Goal: Task Accomplishment & Management: Manage account settings

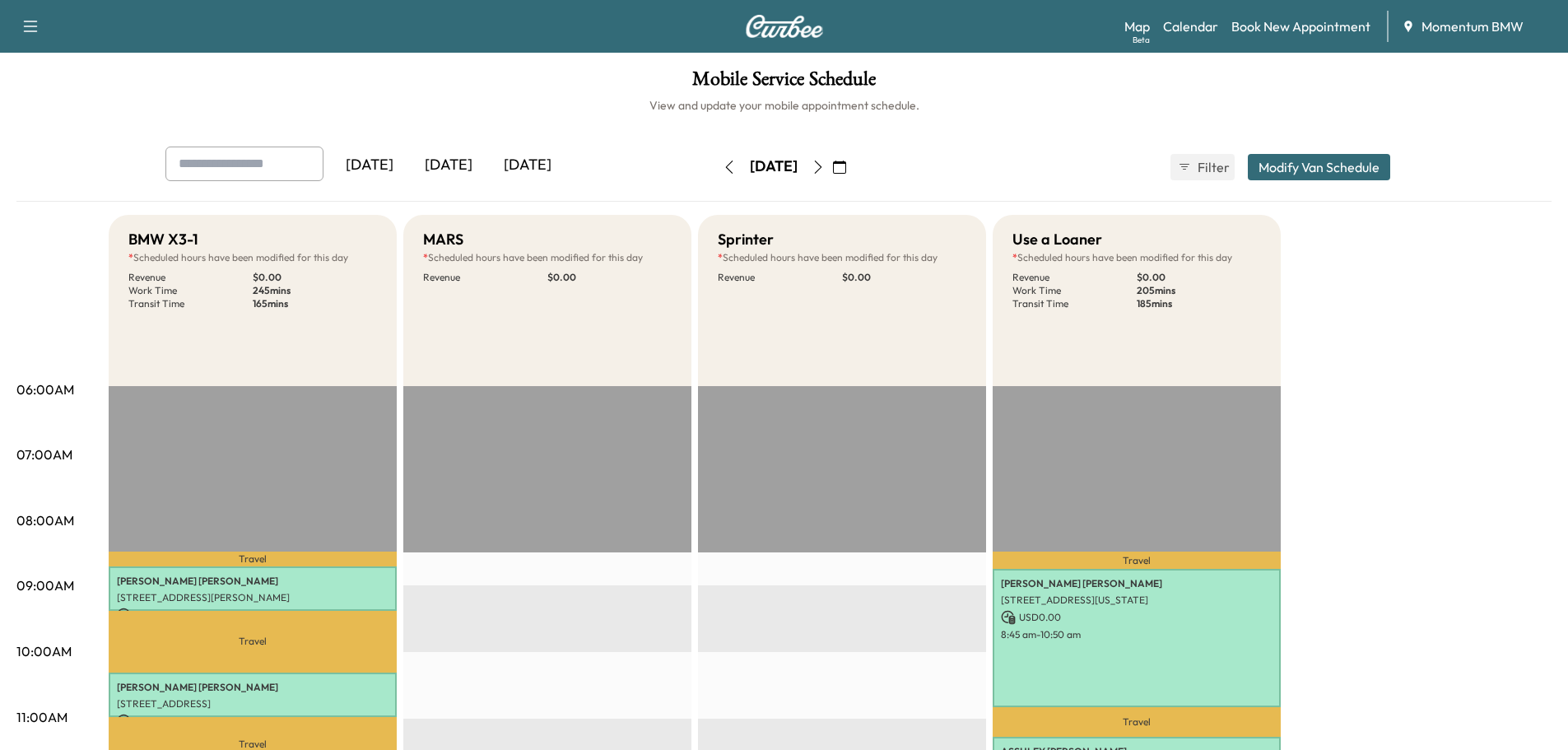
click at [825, 164] on icon "button" at bounding box center [818, 167] width 13 height 13
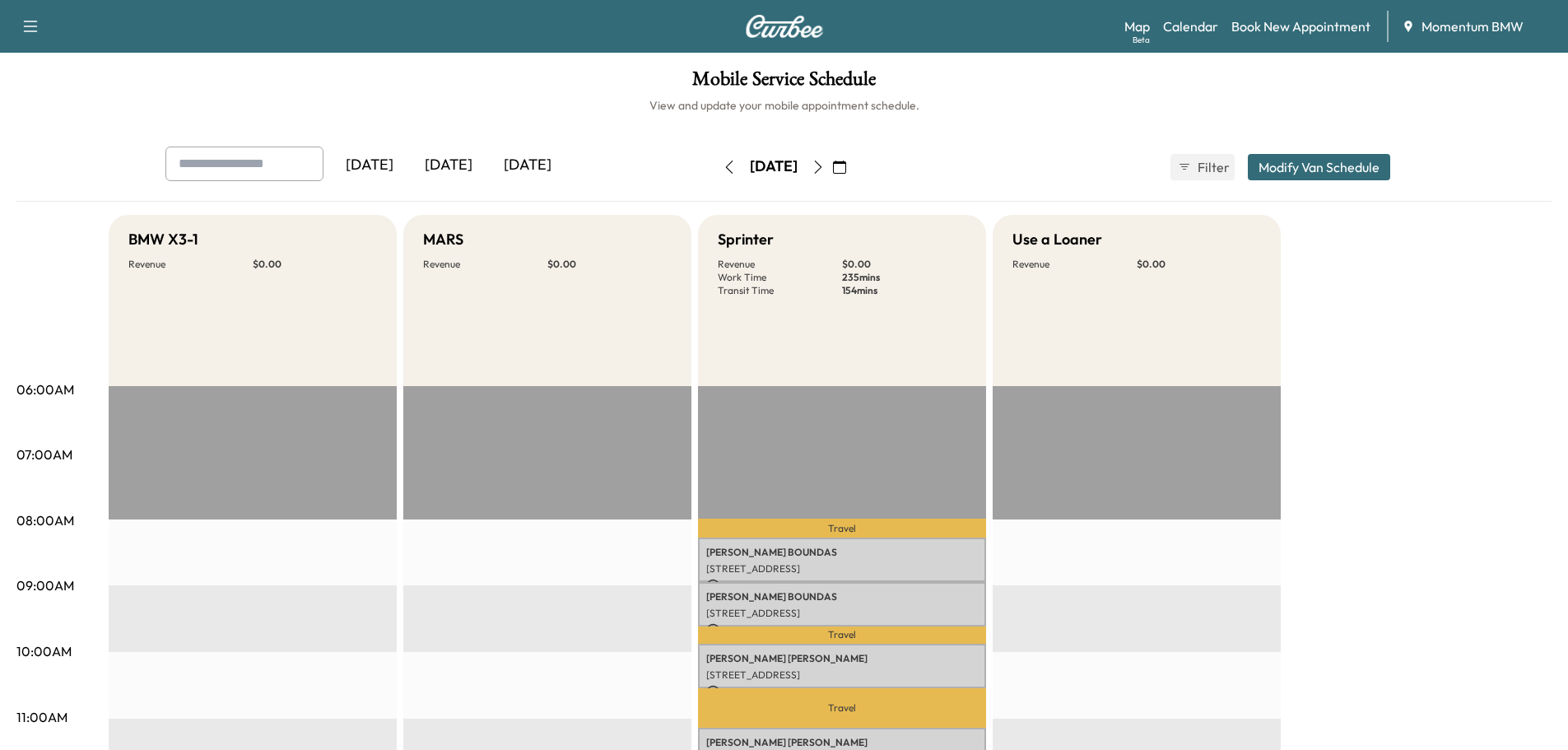
click at [723, 167] on icon "button" at bounding box center [729, 167] width 13 height 13
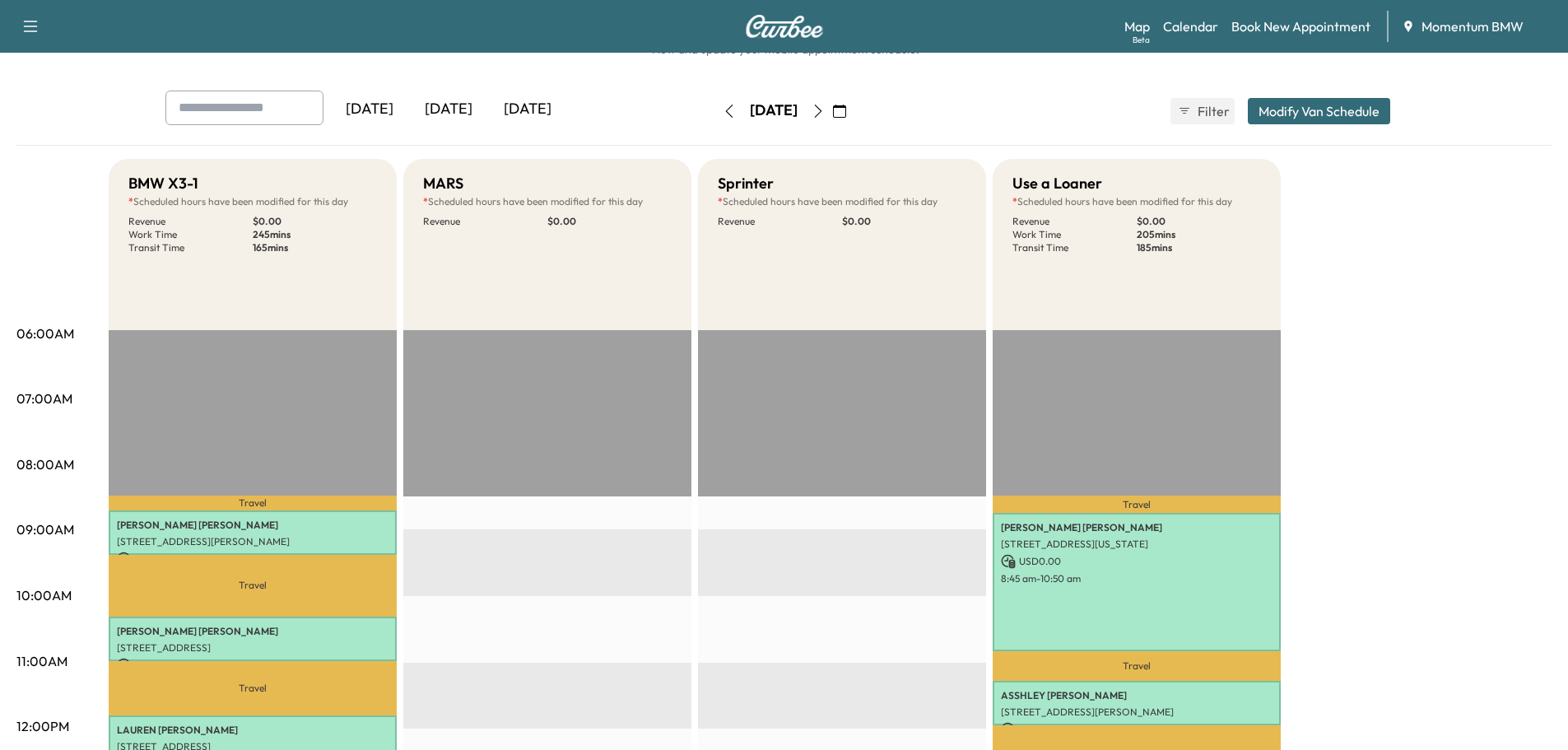
scroll to position [329, 0]
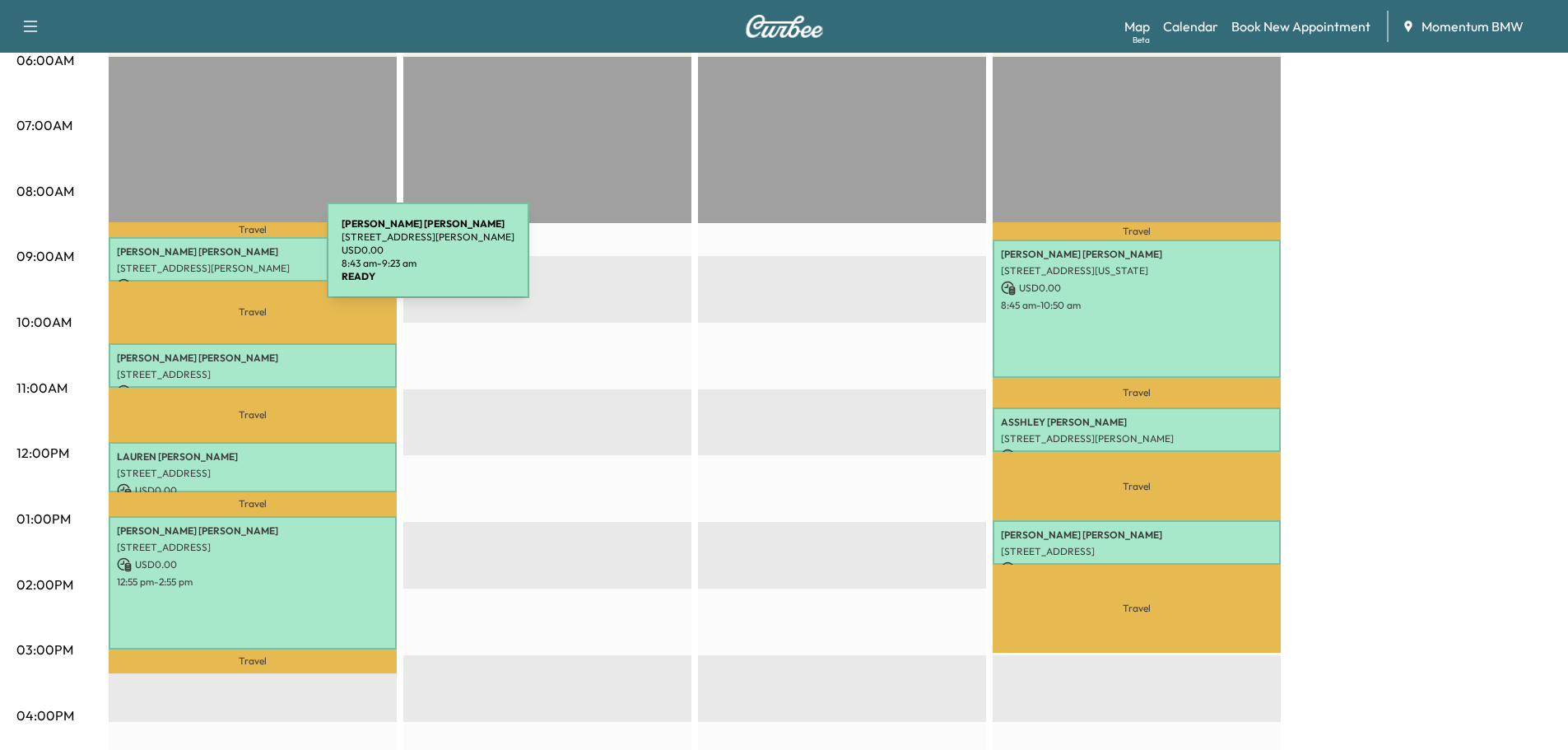
click at [204, 258] on div "[PERSON_NAME] [STREET_ADDRESS][PERSON_NAME] USD 0.00 8:43 am - 9:23 am" at bounding box center [252, 259] width 288 height 45
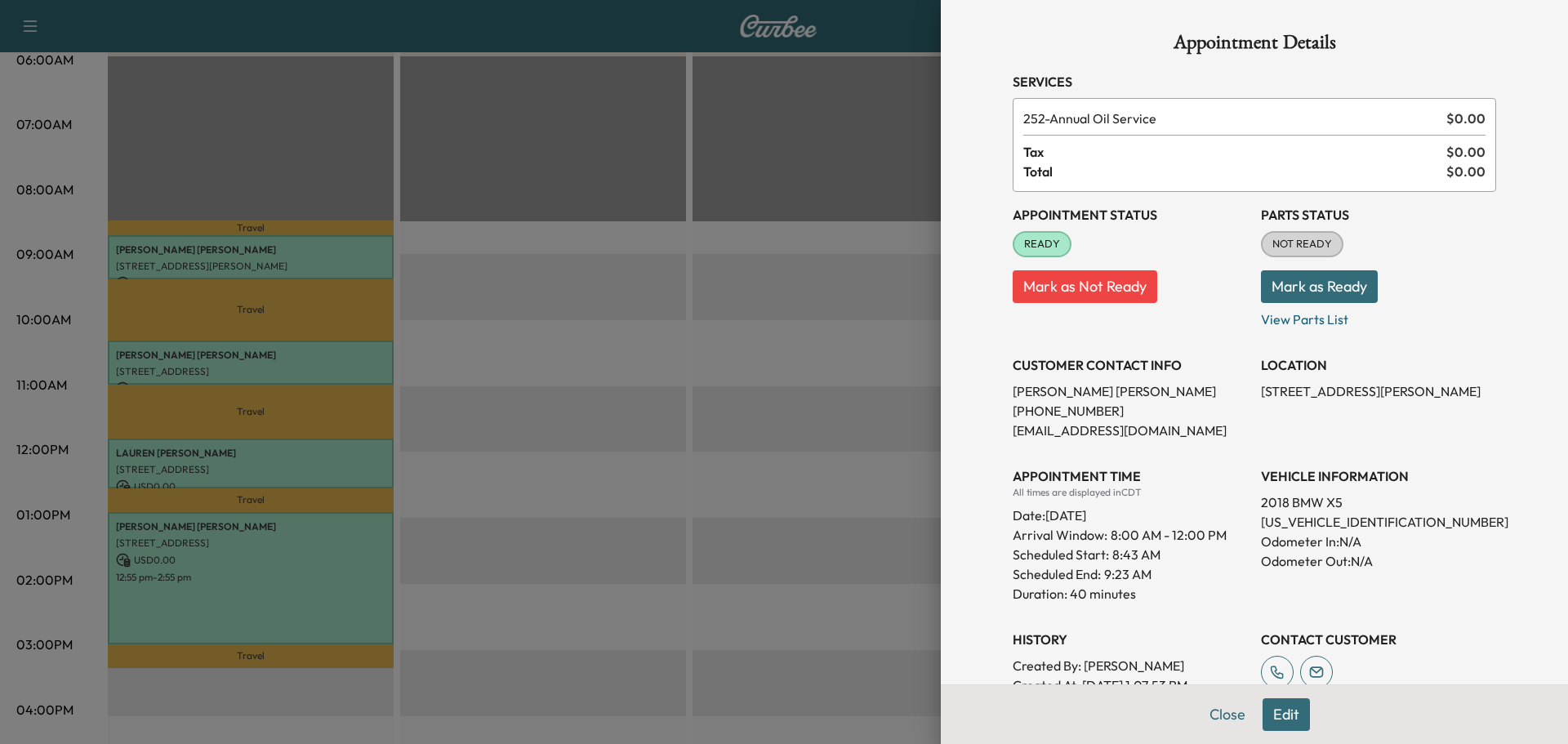
click at [1277, 291] on button "Mark as Ready" at bounding box center [1318, 286] width 117 height 32
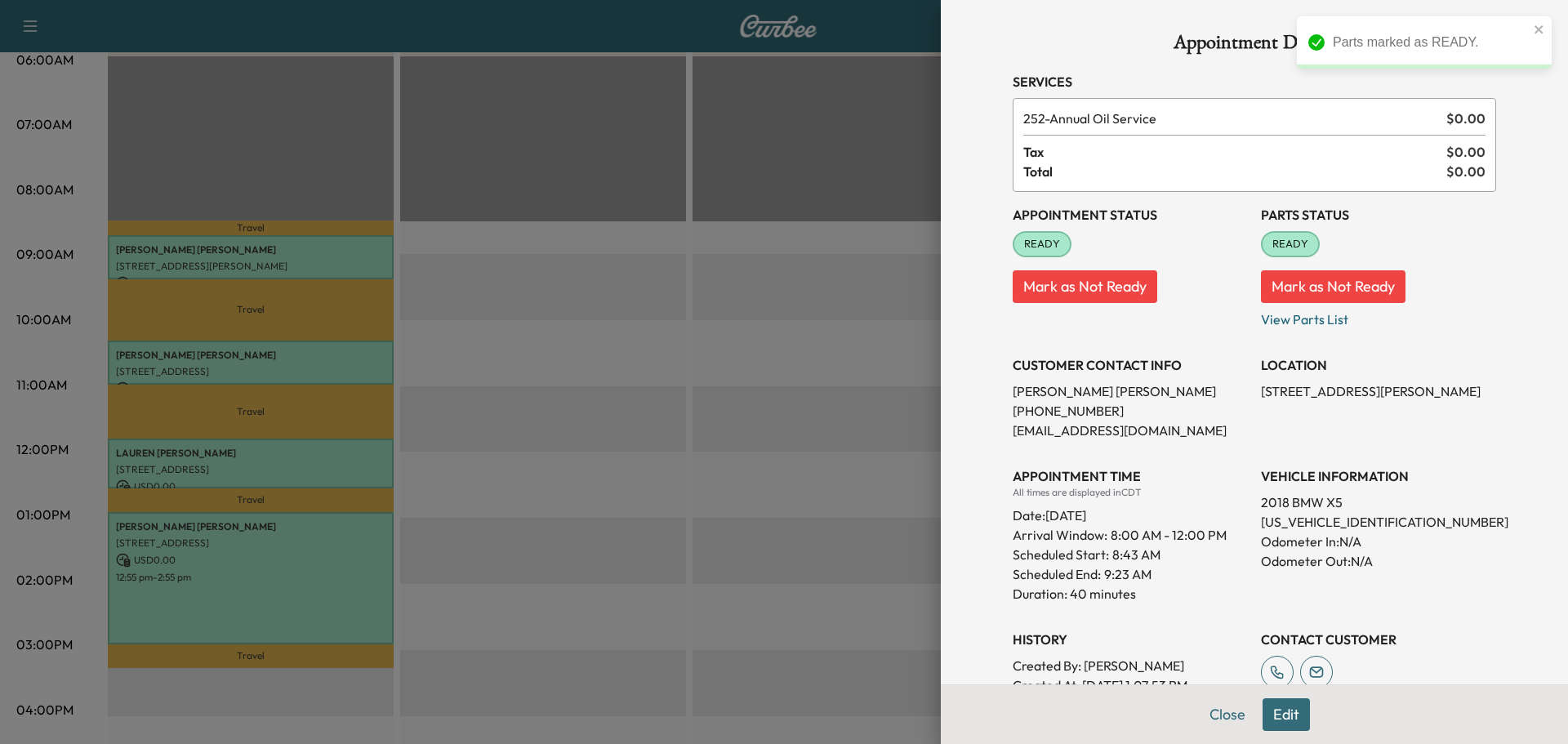
click at [1227, 712] on button "Close" at bounding box center [1226, 714] width 57 height 32
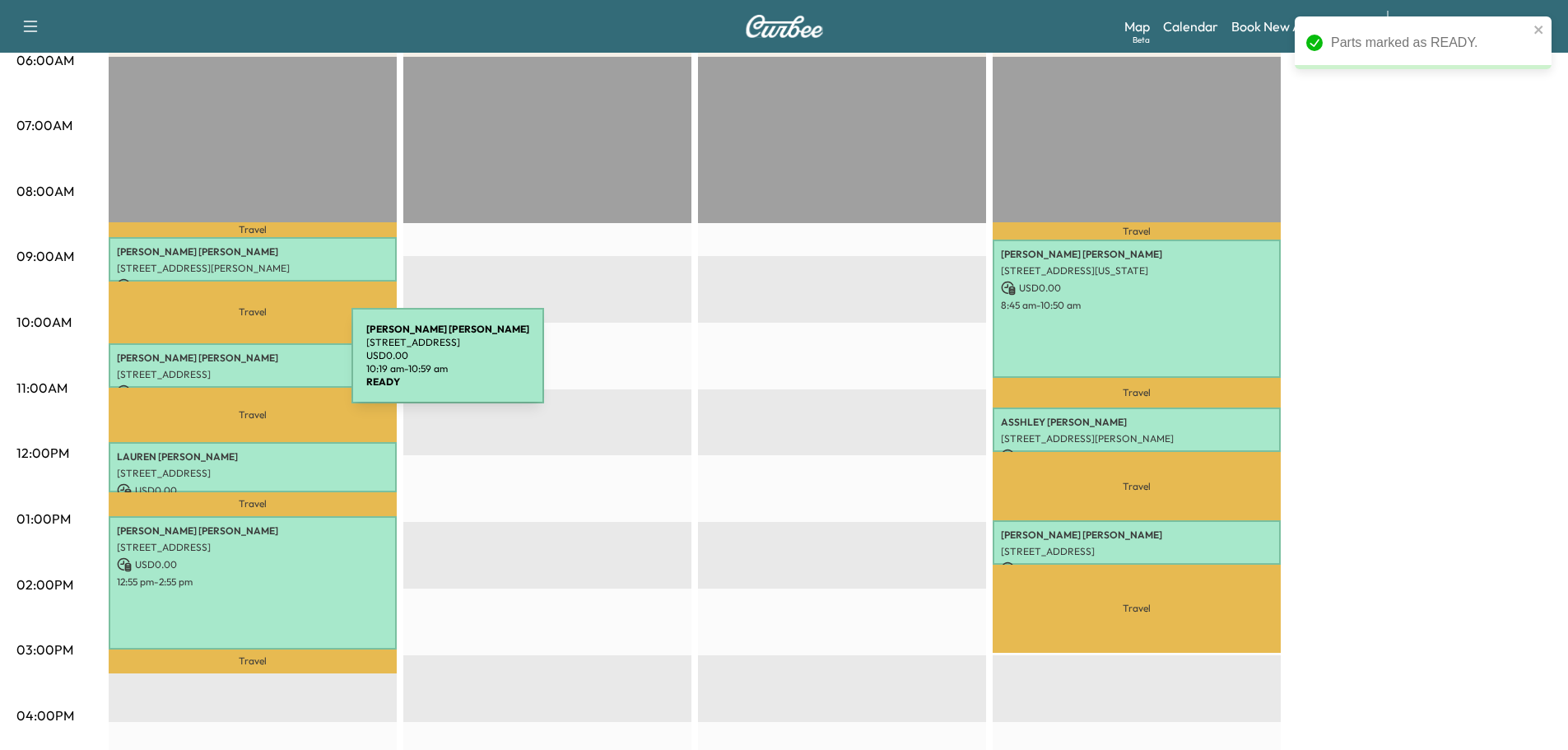
click at [228, 368] on p "[STREET_ADDRESS]" at bounding box center [253, 374] width 272 height 13
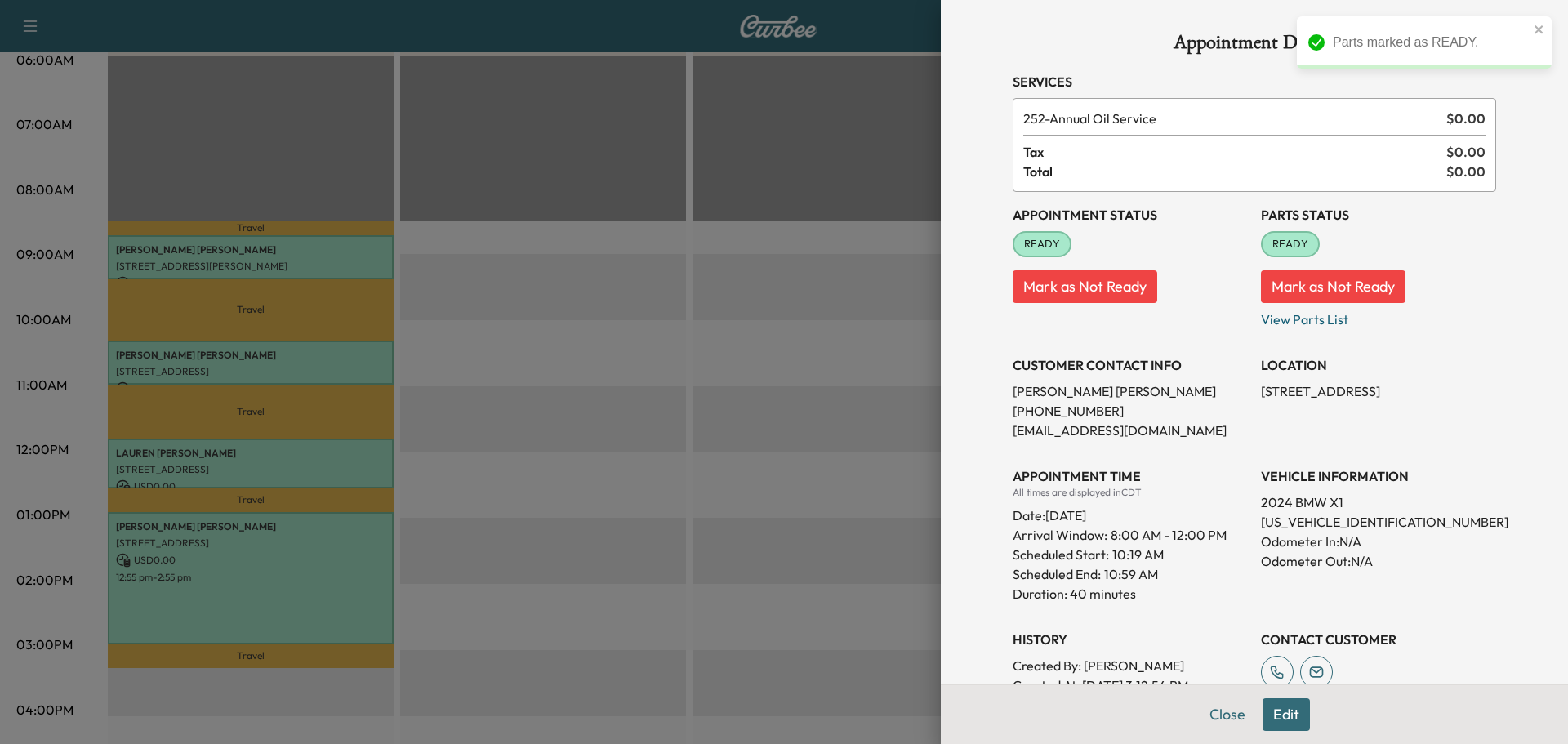
click at [1198, 710] on button "Close" at bounding box center [1226, 714] width 57 height 32
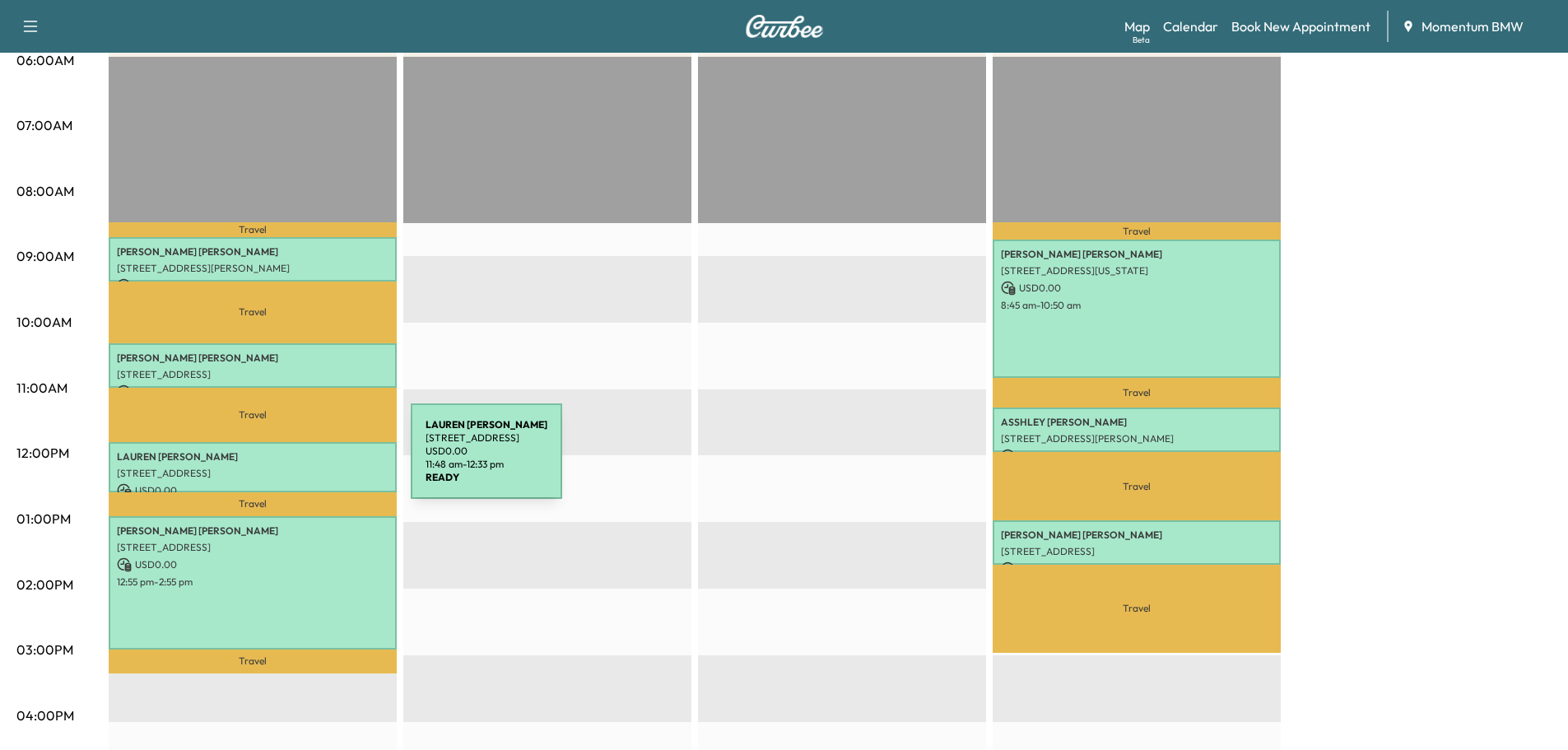
click at [286, 461] on div "[PERSON_NAME] [STREET_ADDRESS] USD 0.00 11:48 am - 12:33 pm" at bounding box center [252, 466] width 288 height 50
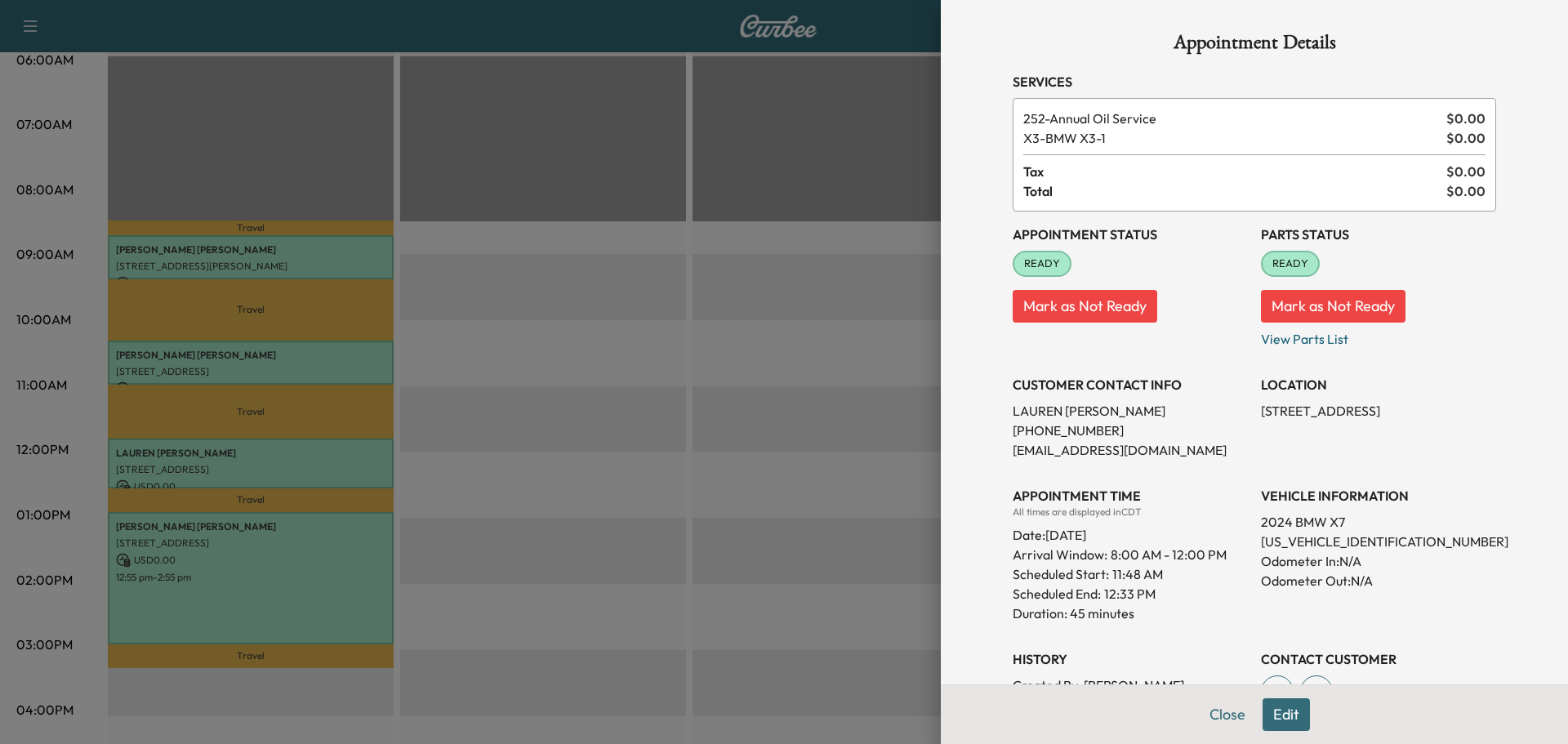
click at [1219, 723] on button "Close" at bounding box center [1226, 714] width 57 height 32
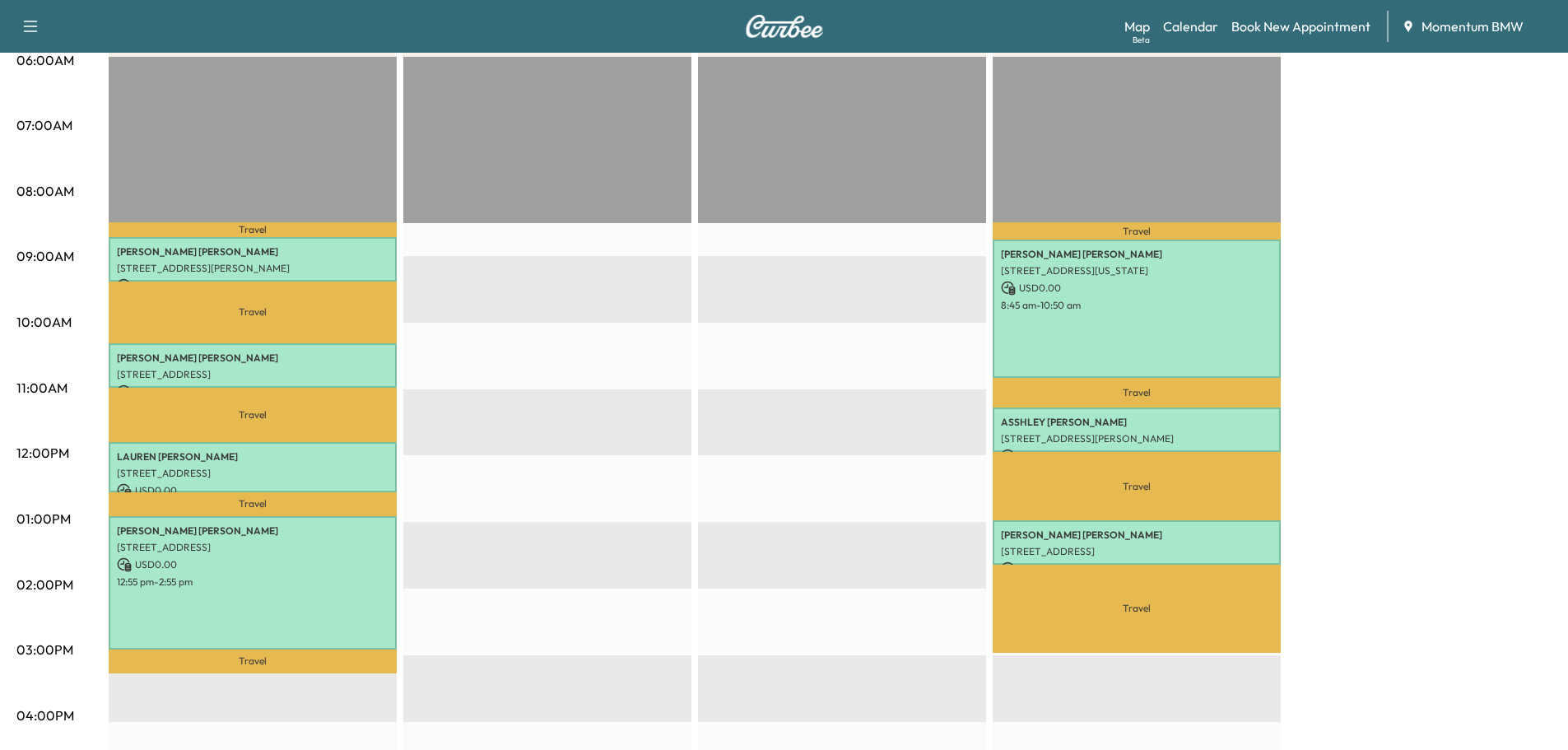
click at [327, 576] on p "12:55 pm - 2:55 pm" at bounding box center [253, 582] width 272 height 13
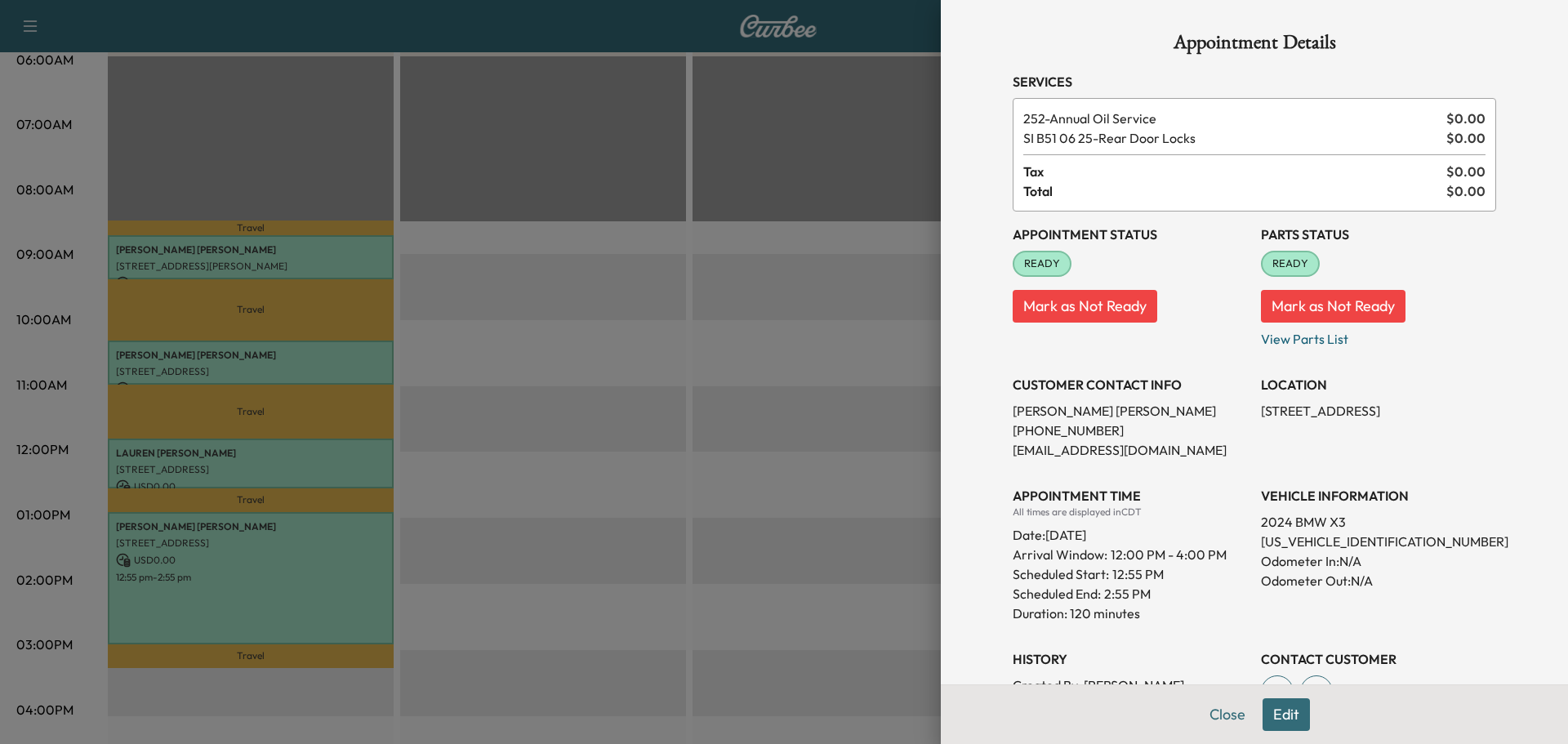
click at [1208, 712] on button "Close" at bounding box center [1226, 714] width 57 height 32
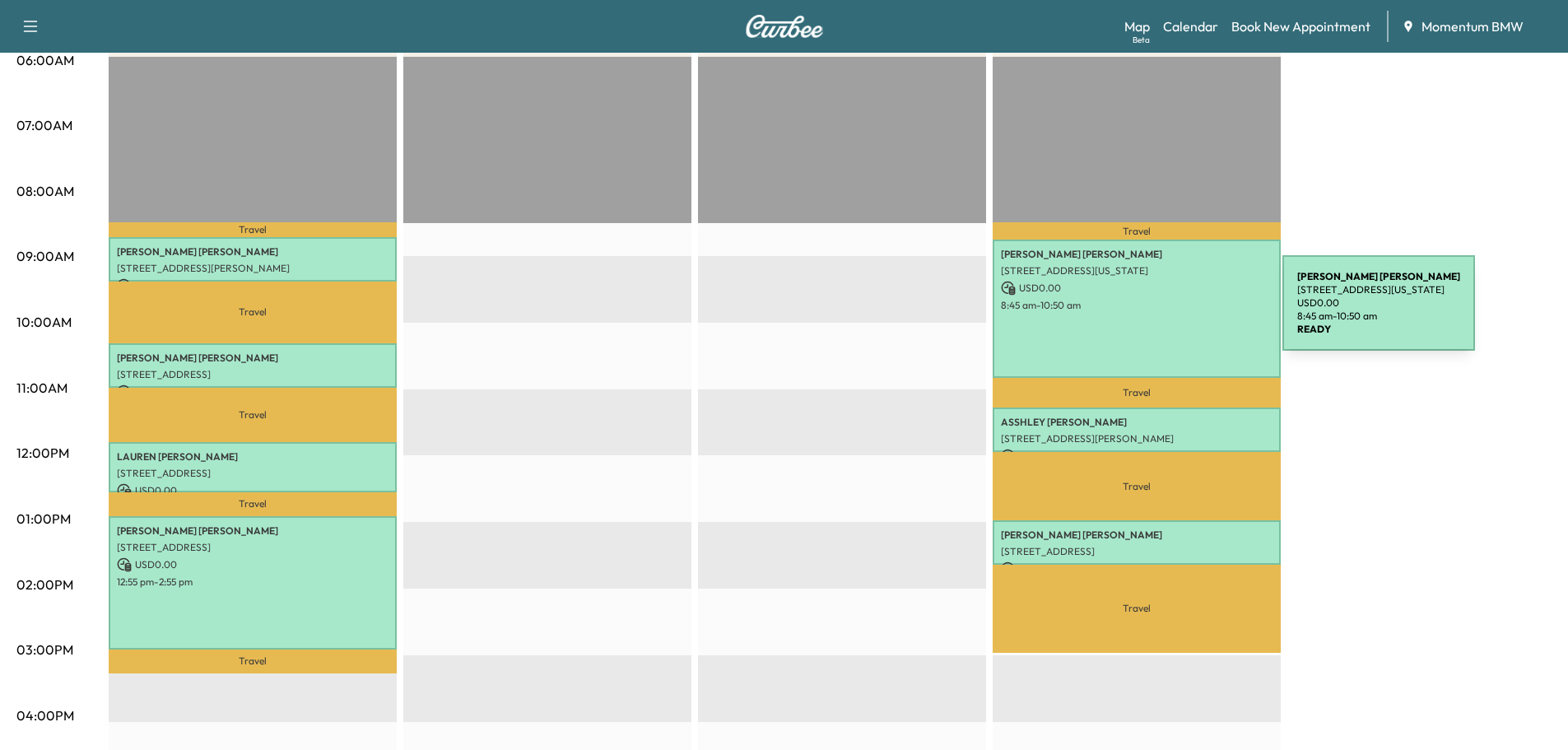
click at [1158, 313] on div "[PERSON_NAME] [STREET_ADDRESS][US_STATE] USD 0.00 8:45 am - 10:50 am" at bounding box center [1136, 308] width 288 height 138
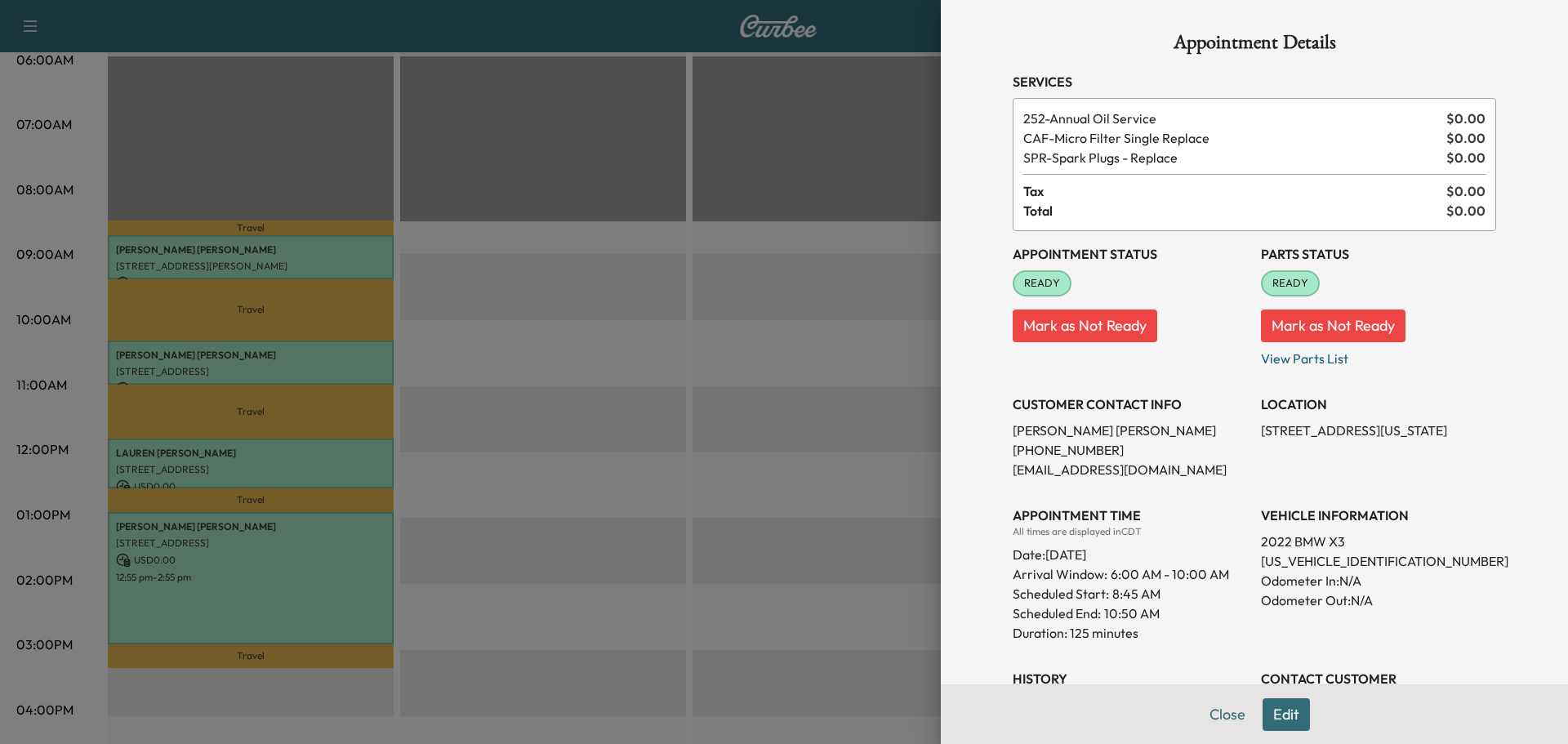
click at [1207, 710] on button "Close" at bounding box center [1226, 714] width 57 height 32
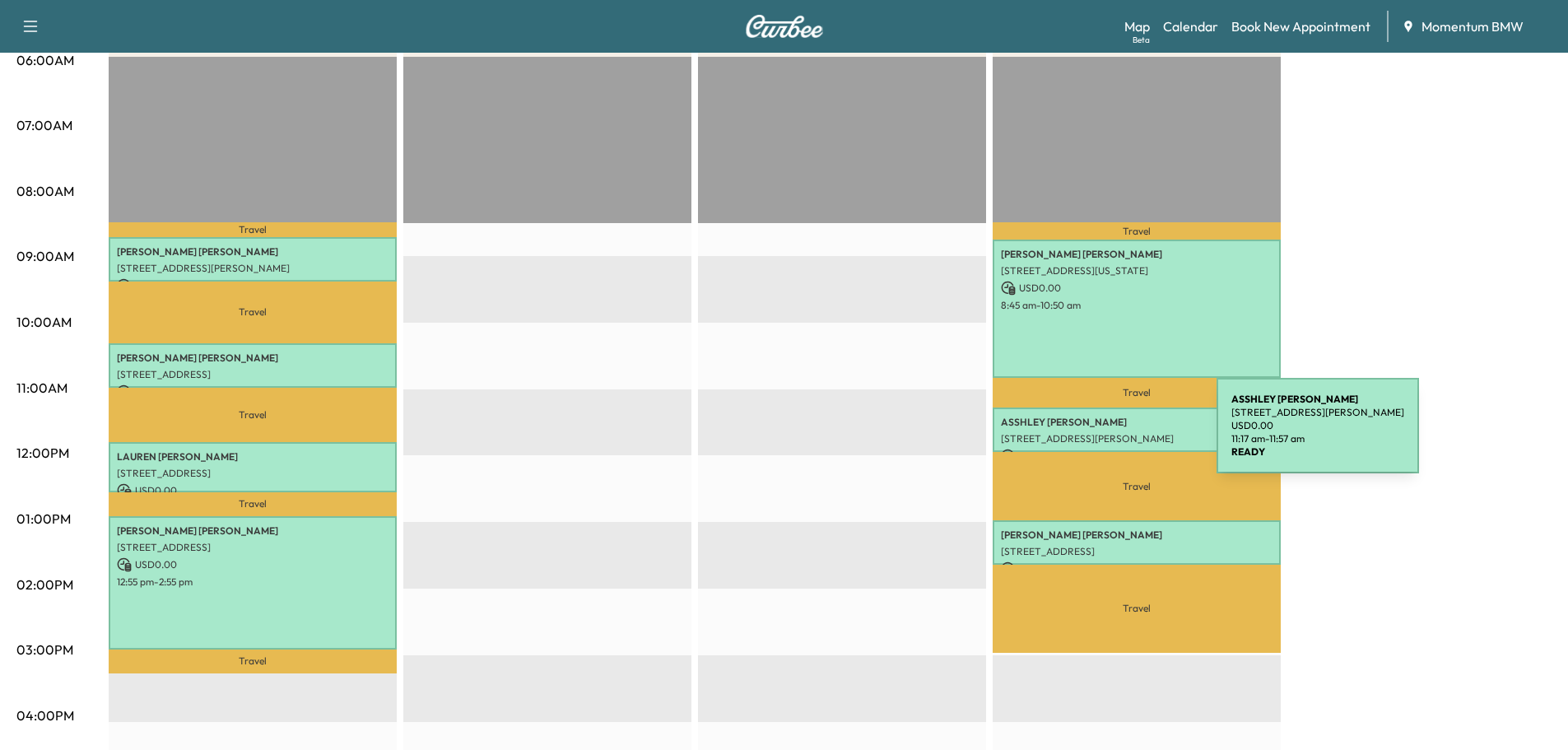
click at [1085, 422] on p "[PERSON_NAME]" at bounding box center [1137, 422] width 272 height 13
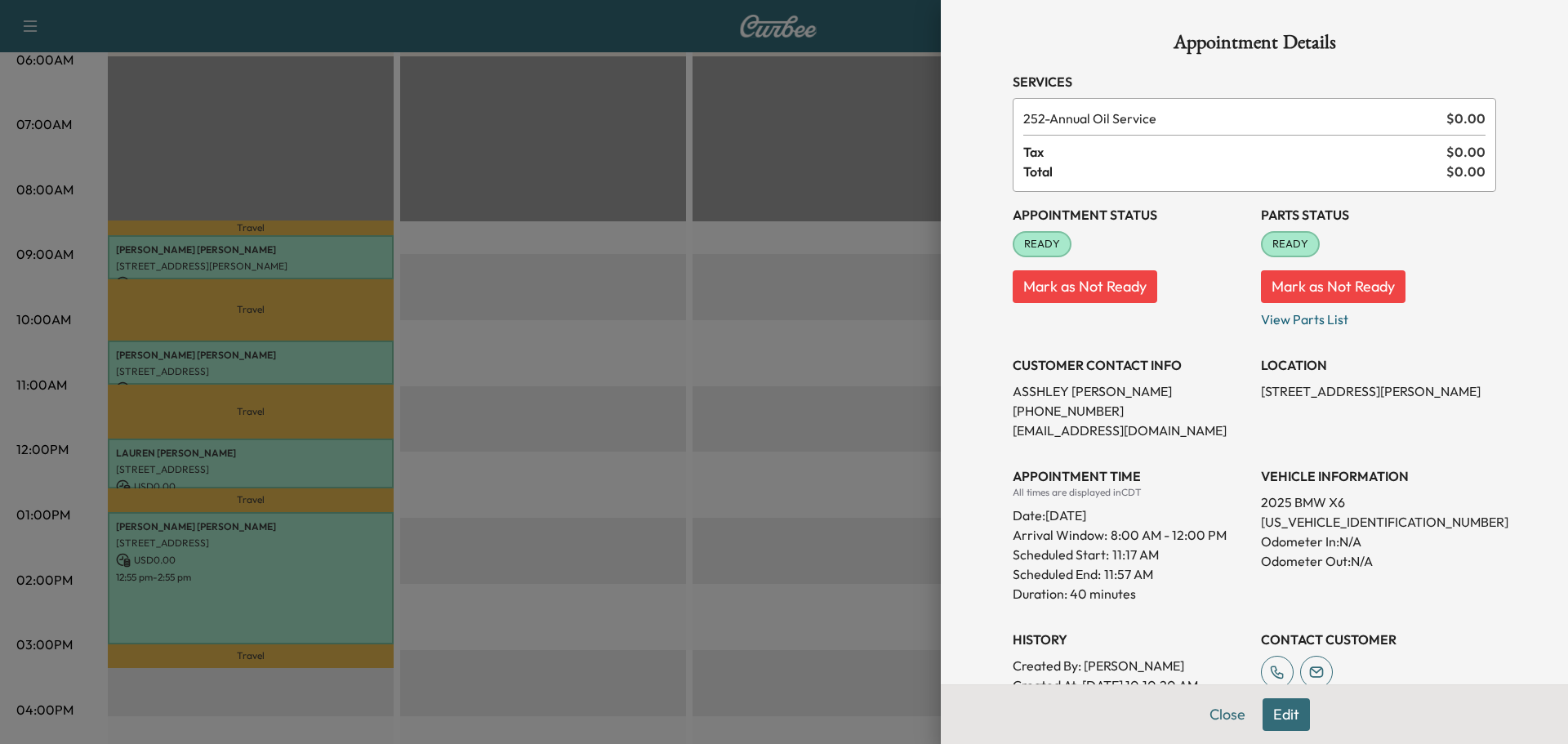
click at [1221, 712] on button "Close" at bounding box center [1226, 714] width 57 height 32
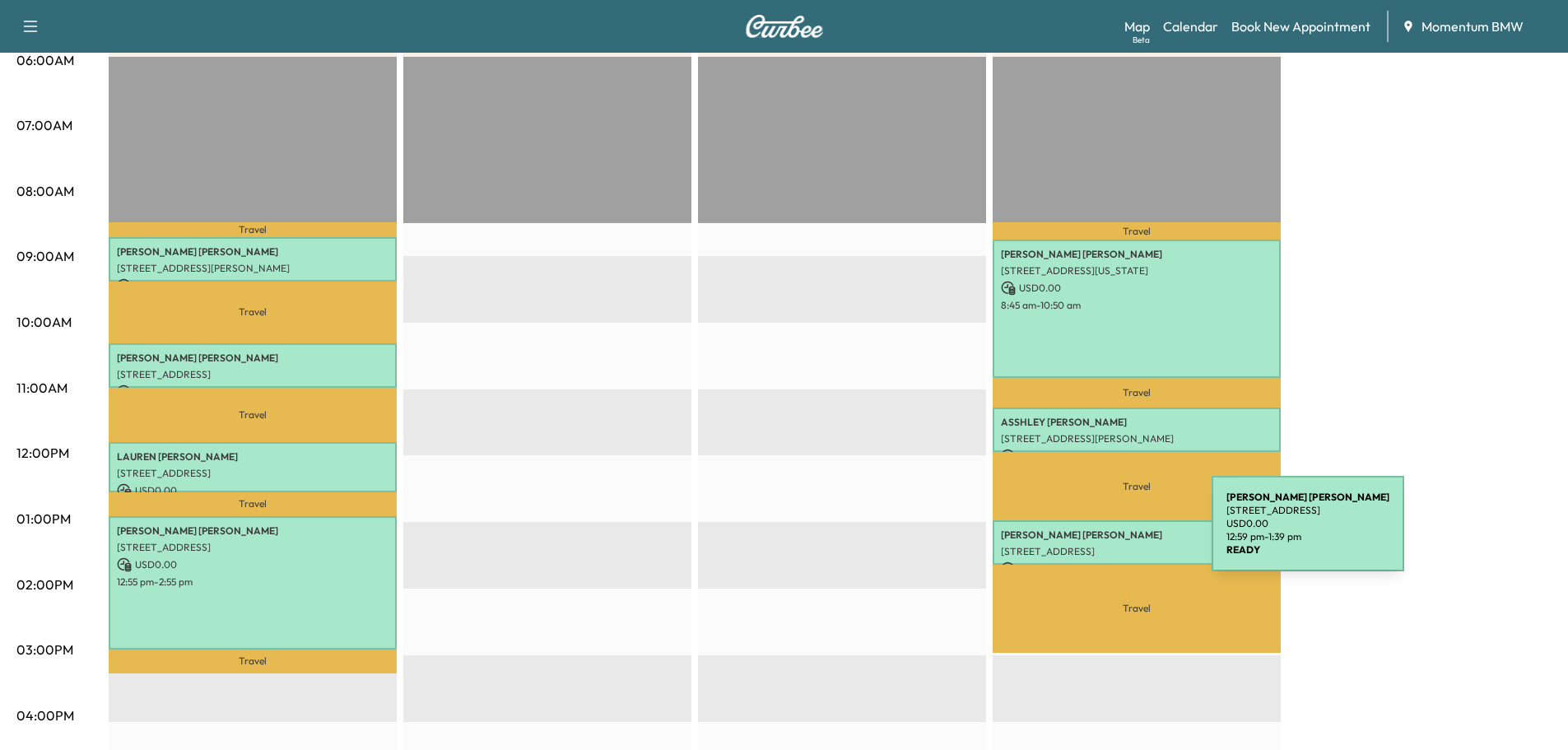
click at [1089, 534] on p "[PERSON_NAME] [PERSON_NAME]" at bounding box center [1137, 534] width 272 height 13
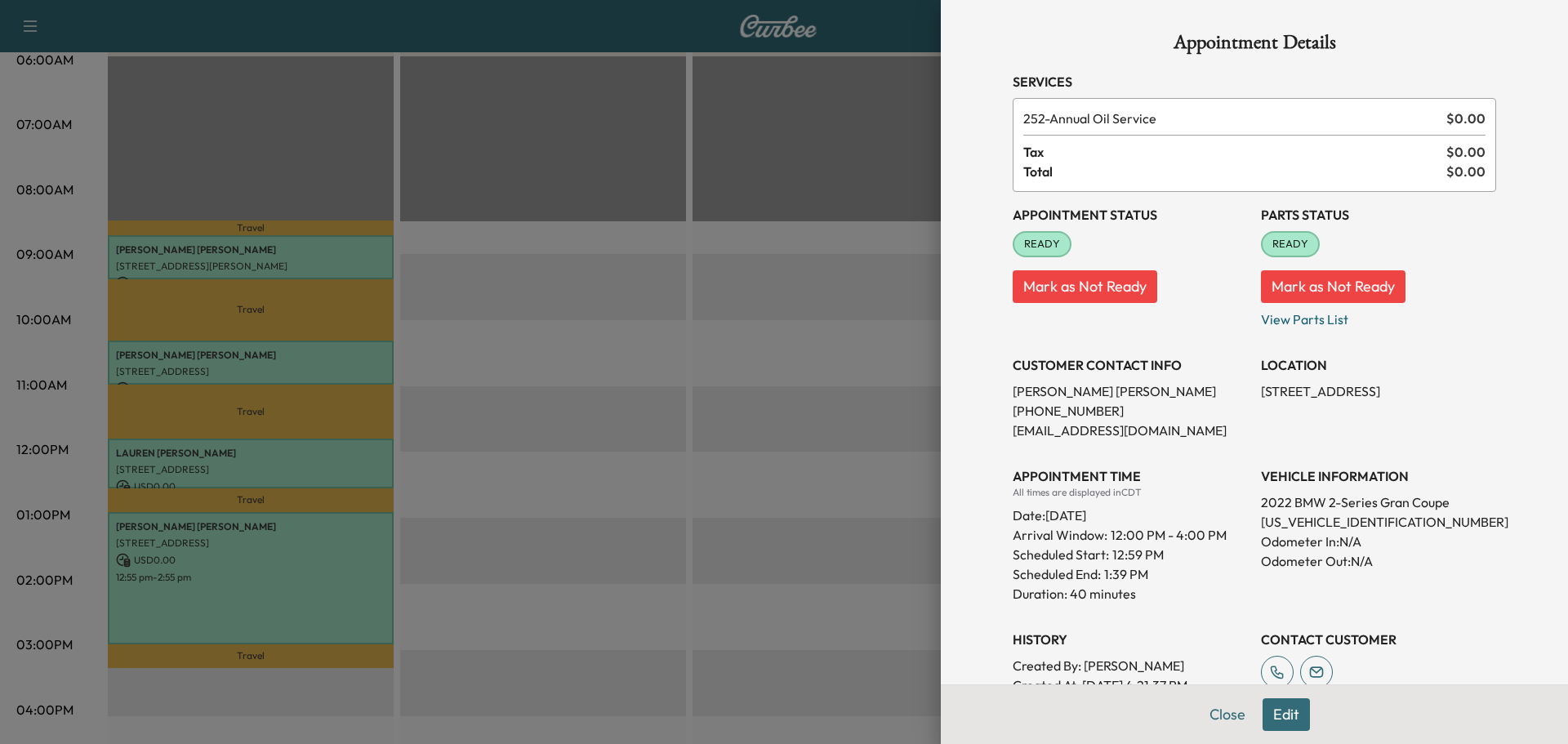
click at [1208, 718] on button "Close" at bounding box center [1226, 714] width 57 height 32
